Goal: Information Seeking & Learning: Learn about a topic

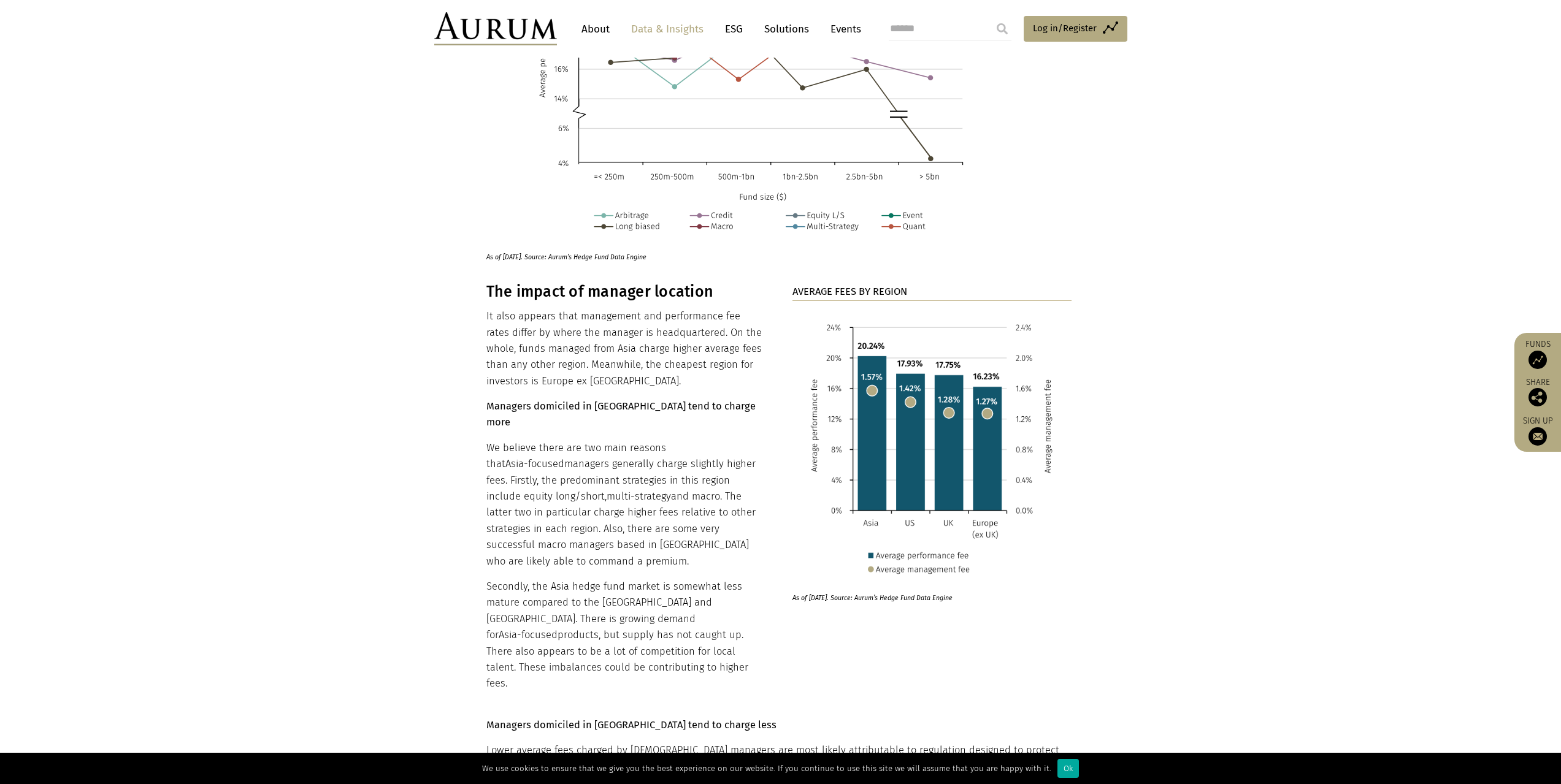
scroll to position [5200, 0]
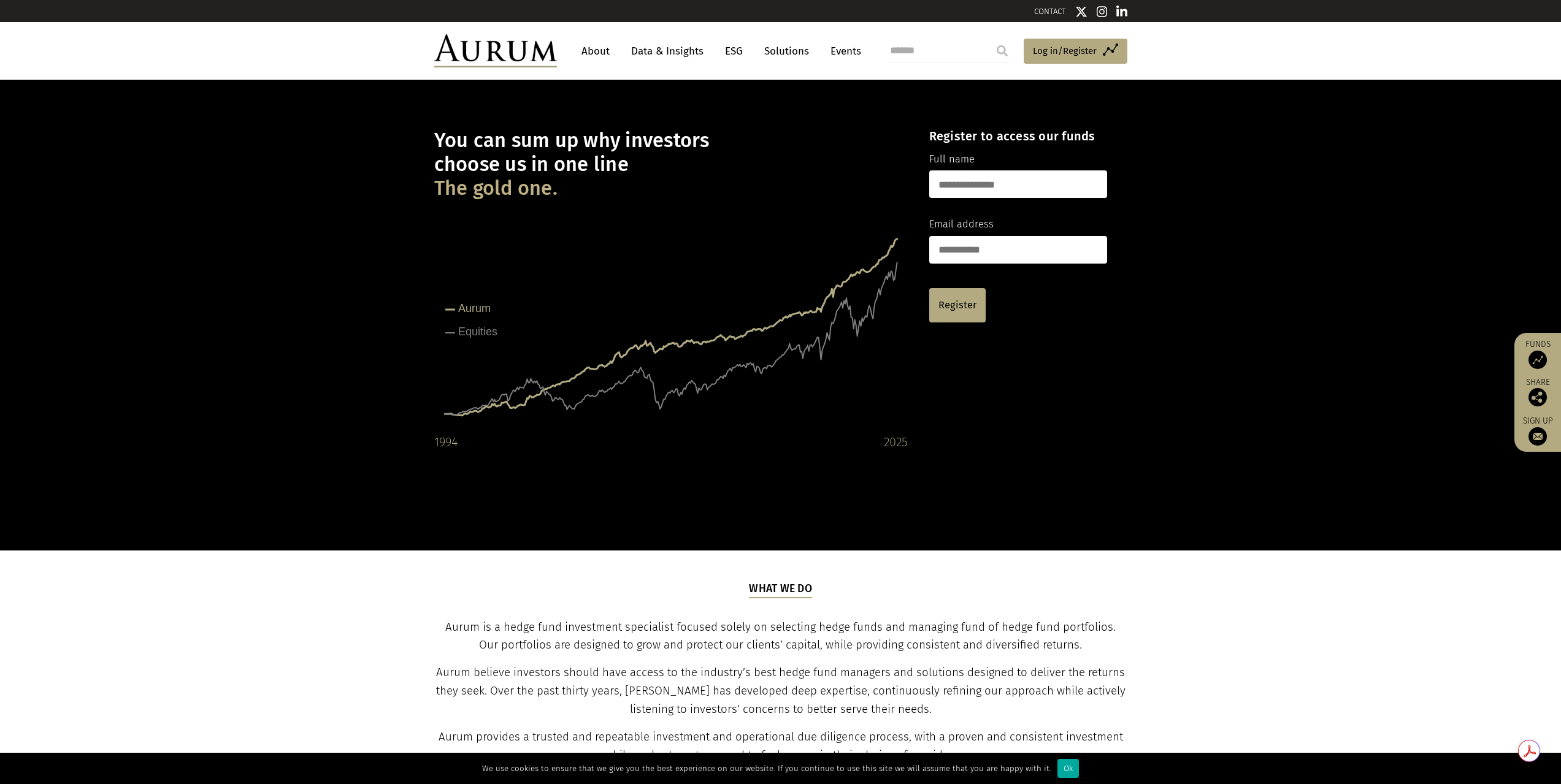
click at [654, 51] on link "Data & Insights" at bounding box center [667, 51] width 85 height 22
click at [653, 46] on link "Data & Insights" at bounding box center [667, 51] width 85 height 22
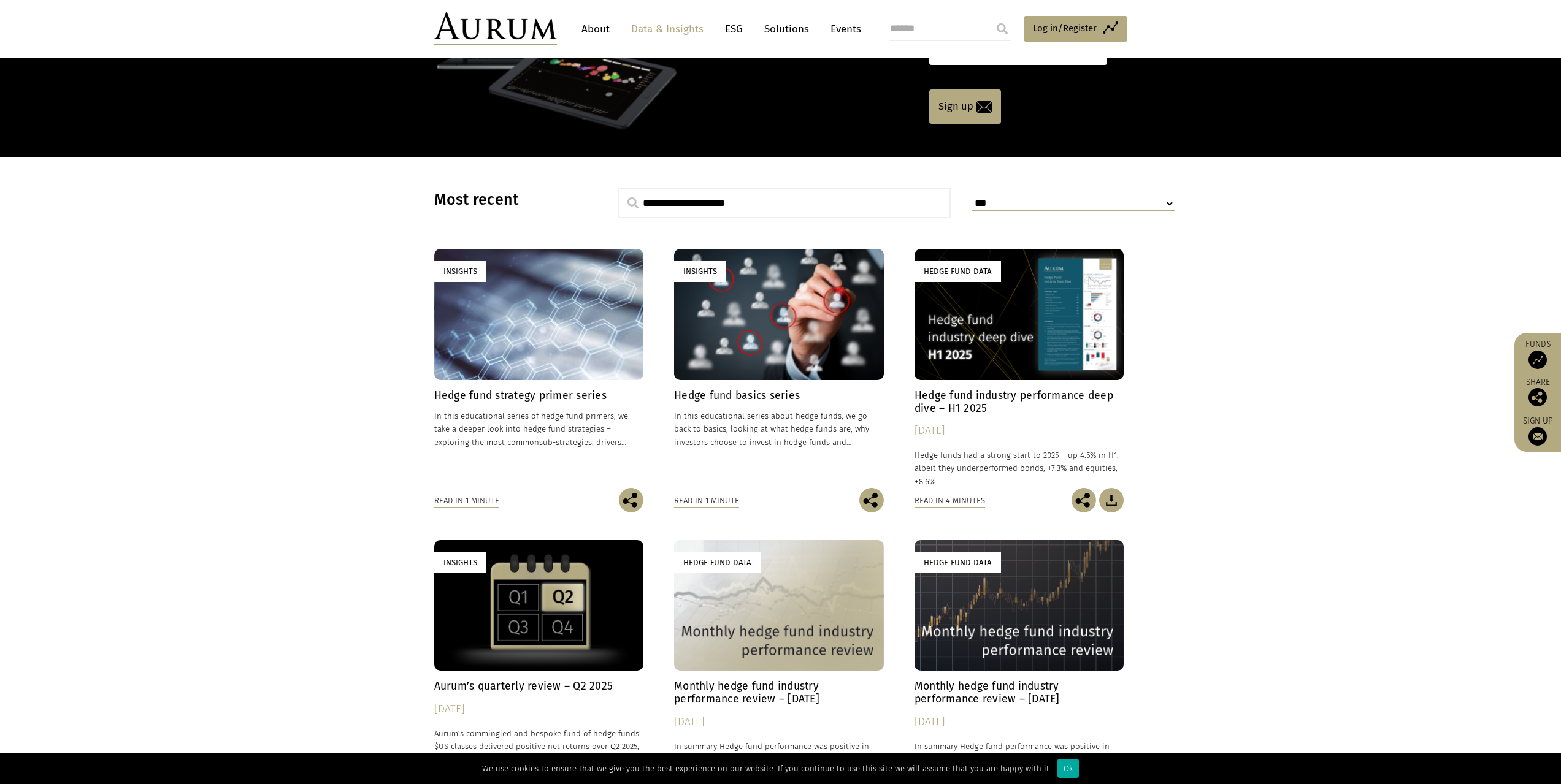
scroll to position [232, 0]
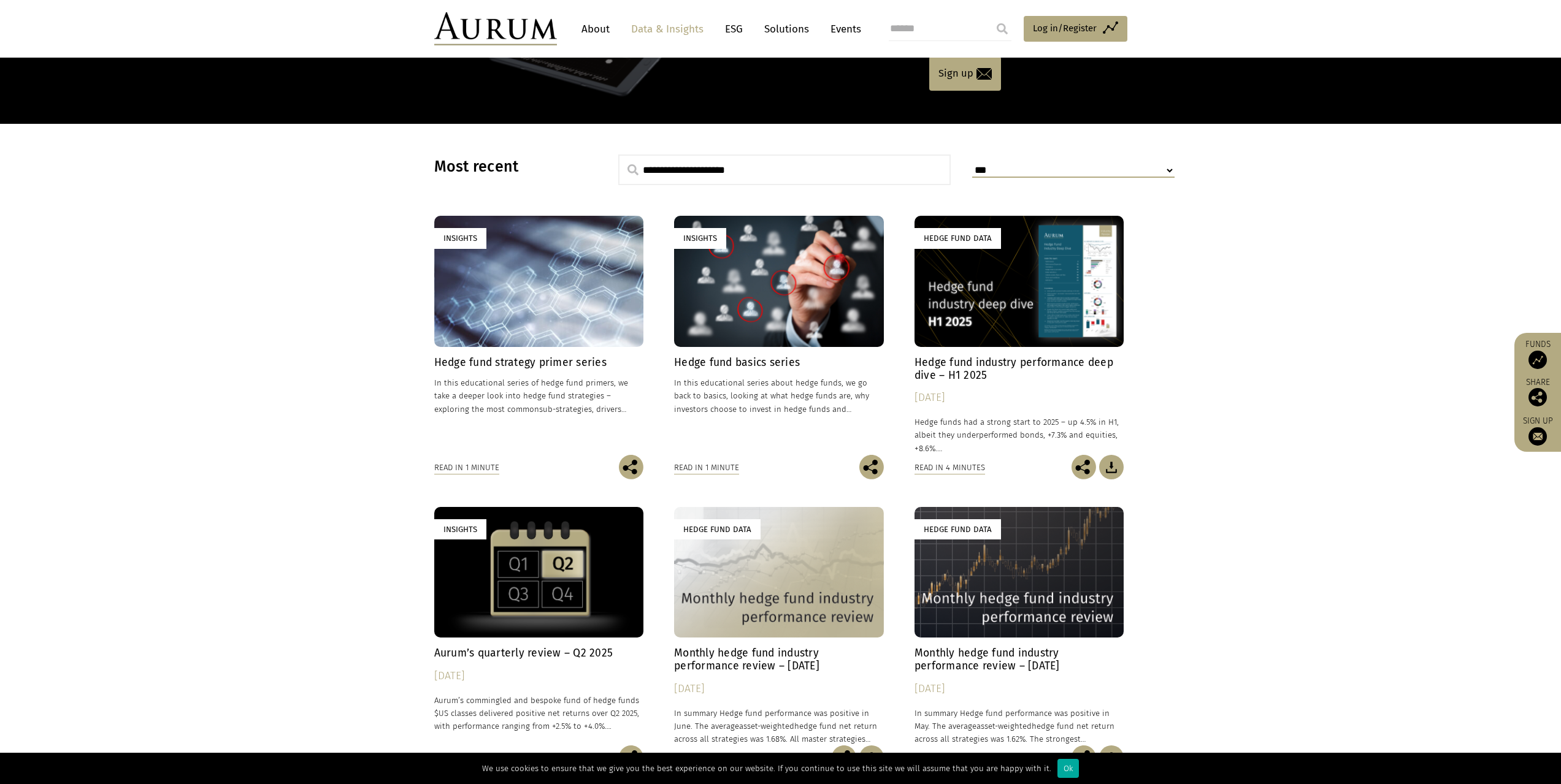
click at [956, 285] on div "Hedge Fund Data" at bounding box center [1019, 281] width 209 height 131
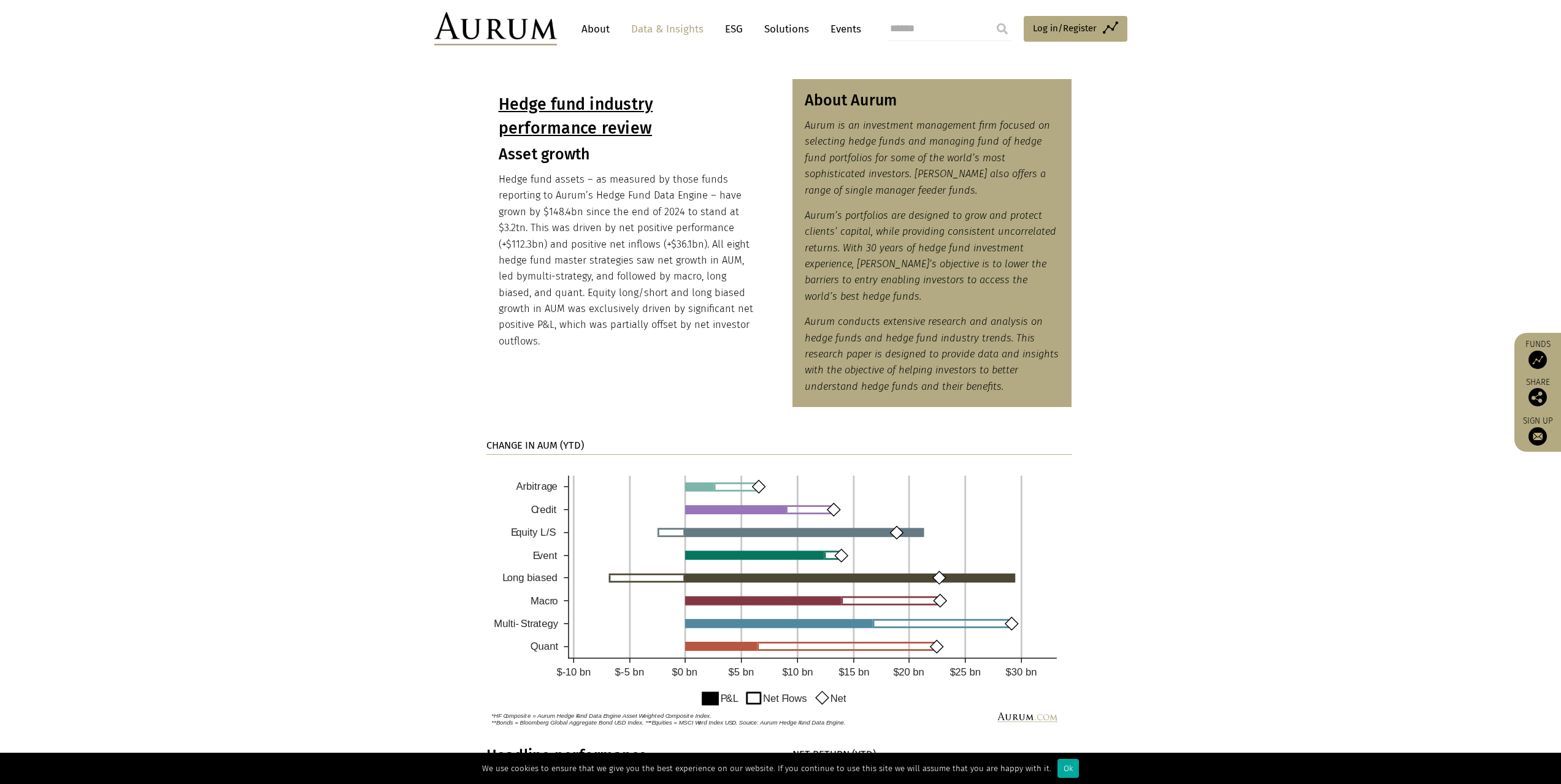
scroll to position [314, 0]
